Goal: Task Accomplishment & Management: Use online tool/utility

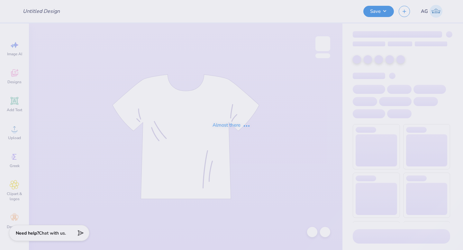
type input "mock"
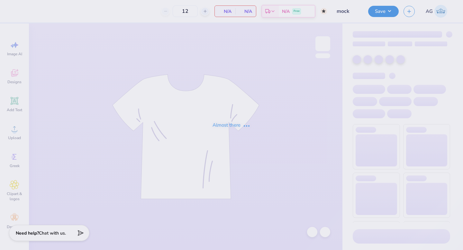
type input "50"
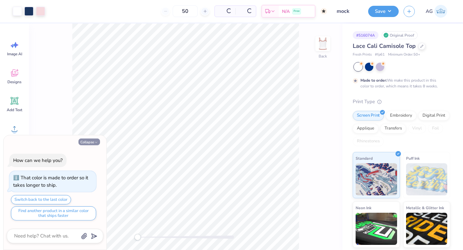
click at [94, 140] on button "Collapse" at bounding box center [89, 141] width 22 height 7
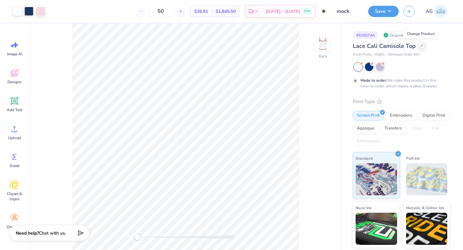
click at [420, 46] on icon at bounding box center [421, 45] width 3 height 3
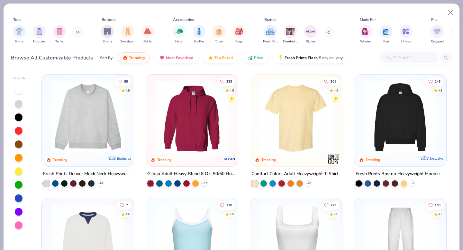
click at [387, 56] on input "text" at bounding box center [409, 57] width 49 height 7
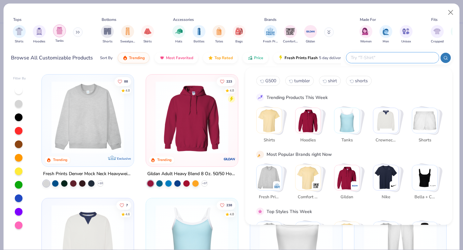
click at [59, 31] on img "filter for Tanks" at bounding box center [59, 30] width 7 height 7
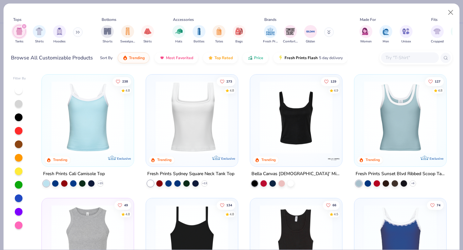
click at [288, 133] on img at bounding box center [295, 117] width 79 height 73
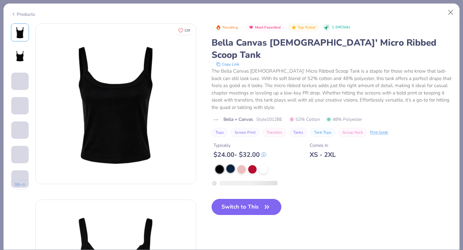
click at [232, 164] on div at bounding box center [230, 168] width 8 height 8
click at [231, 164] on div at bounding box center [230, 168] width 8 height 8
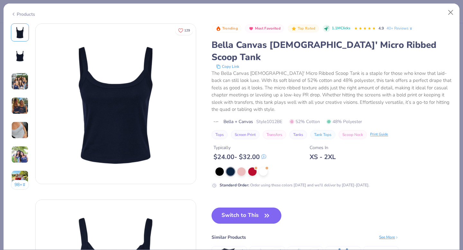
click at [251, 208] on button "Switch to This" at bounding box center [246, 216] width 70 height 16
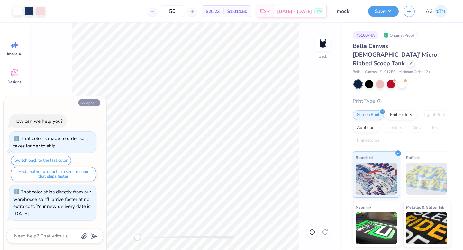
click at [91, 102] on button "Collapse" at bounding box center [89, 102] width 22 height 7
type textarea "x"
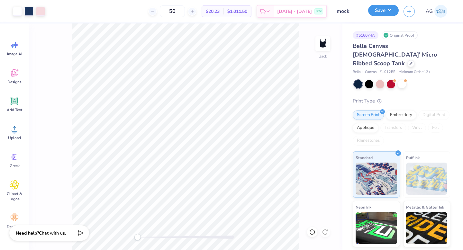
click at [389, 13] on button "Save" at bounding box center [383, 10] width 31 height 11
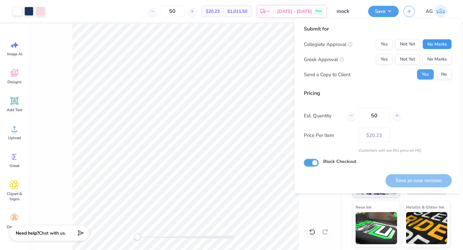
click at [429, 42] on button "No Marks" at bounding box center [436, 44] width 29 height 10
click at [387, 59] on button "Yes" at bounding box center [384, 59] width 17 height 10
click at [444, 74] on button "No" at bounding box center [443, 74] width 15 height 10
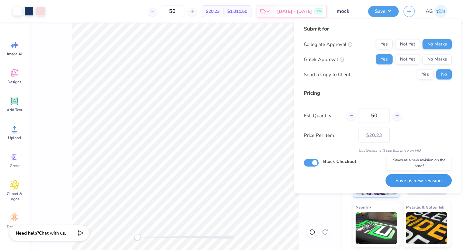
click at [414, 181] on button "Save as new revision" at bounding box center [418, 180] width 66 height 13
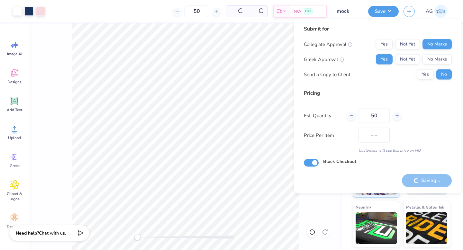
type input "$20.23"
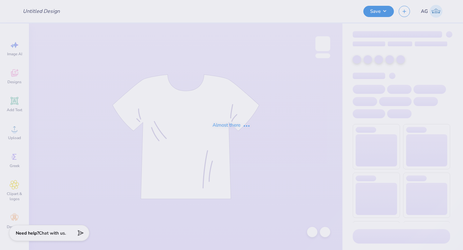
type input "WKU NSSlhA"
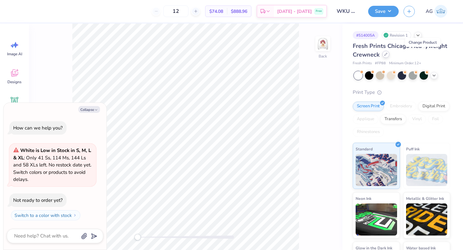
click at [387, 54] on icon at bounding box center [385, 54] width 3 height 3
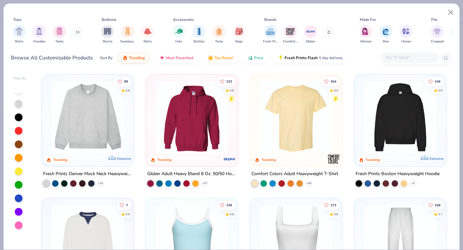
click at [74, 32] on button at bounding box center [78, 32] width 10 height 10
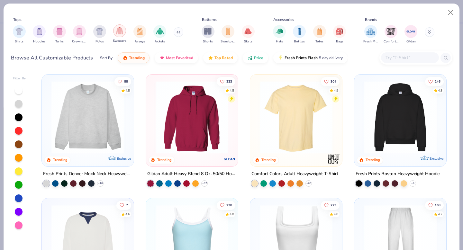
click at [119, 33] on img "filter for Sweaters" at bounding box center [119, 30] width 7 height 7
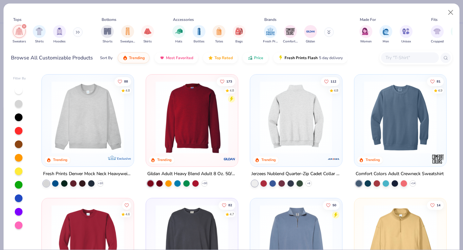
click at [202, 123] on img at bounding box center [191, 117] width 79 height 73
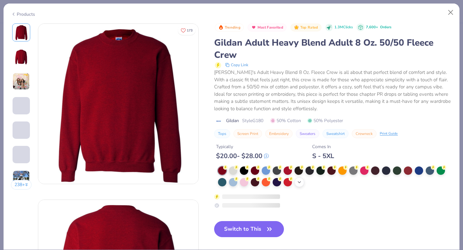
click at [298, 181] on icon at bounding box center [299, 182] width 5 height 5
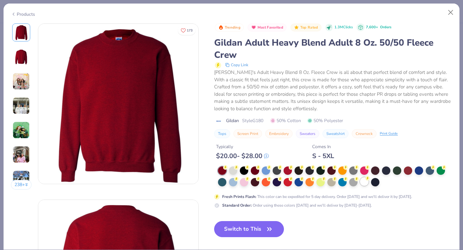
click at [363, 182] on div at bounding box center [364, 181] width 8 height 8
click at [364, 184] on div at bounding box center [364, 181] width 8 height 8
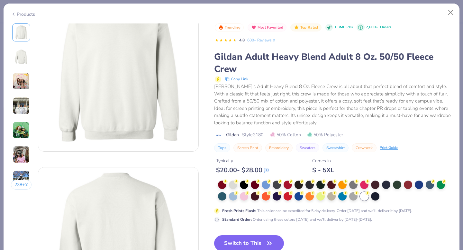
scroll to position [33, 0]
click at [268, 239] on icon "button" at bounding box center [269, 243] width 9 height 9
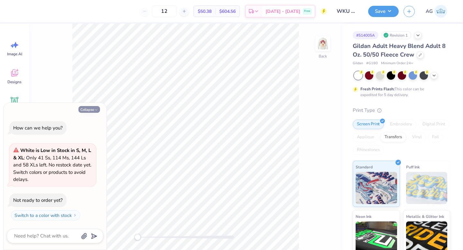
click at [91, 109] on button "Collapse" at bounding box center [89, 109] width 22 height 7
type textarea "x"
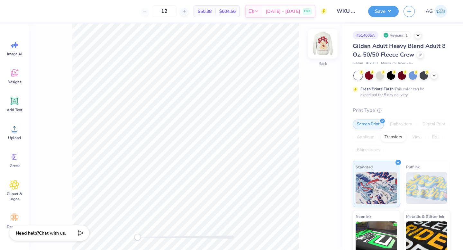
click at [323, 45] on img at bounding box center [323, 44] width 26 height 26
click at [318, 41] on img at bounding box center [323, 44] width 26 height 26
click at [384, 13] on button "Save" at bounding box center [383, 10] width 31 height 11
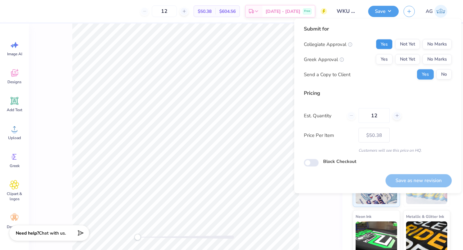
click at [388, 47] on button "Yes" at bounding box center [384, 44] width 17 height 10
click at [438, 59] on button "No Marks" at bounding box center [436, 59] width 29 height 10
click at [381, 118] on input "12" at bounding box center [373, 115] width 31 height 15
type input "1"
type input "0"
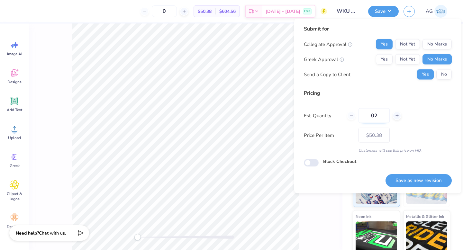
type input "024"
type input "24"
click at [373, 112] on input "024" at bounding box center [373, 115] width 31 height 15
type input "$32.46"
type input "24"
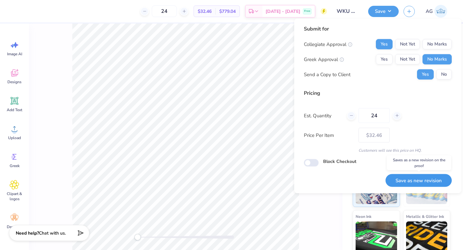
click at [429, 179] on button "Save as new revision" at bounding box center [418, 180] width 66 height 13
type input "$32.46"
